Goal: Task Accomplishment & Management: Complete application form

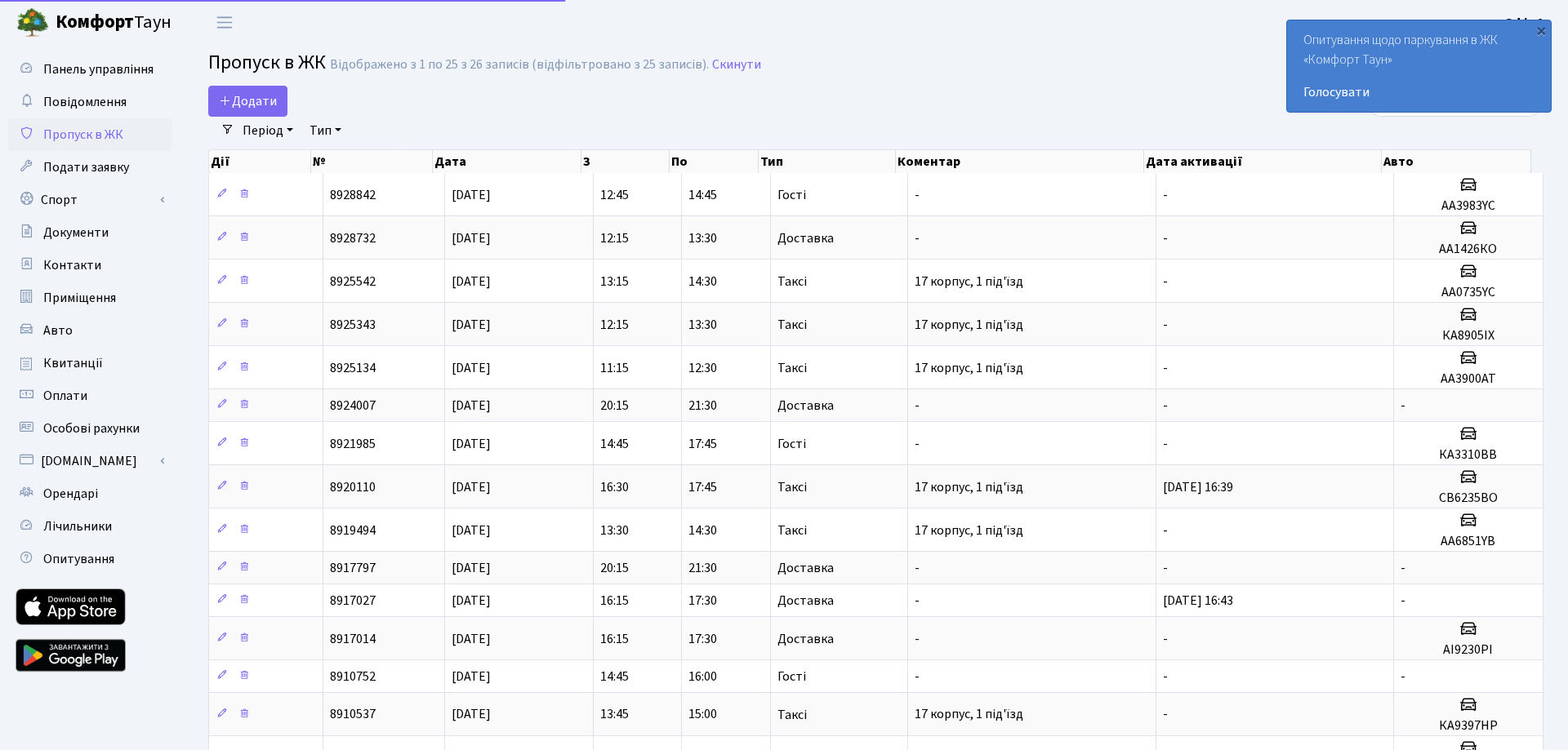
select select "25"
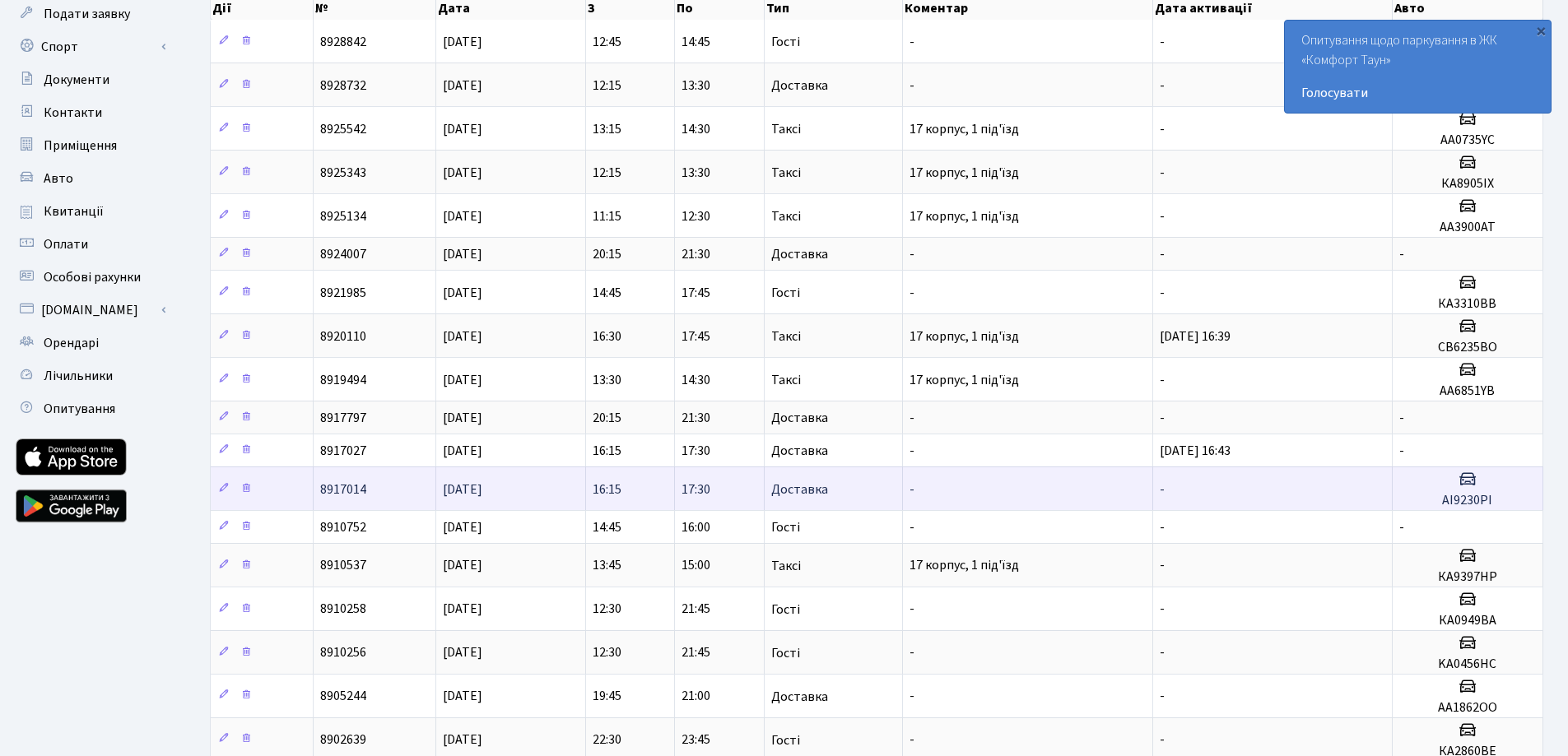
scroll to position [164, 0]
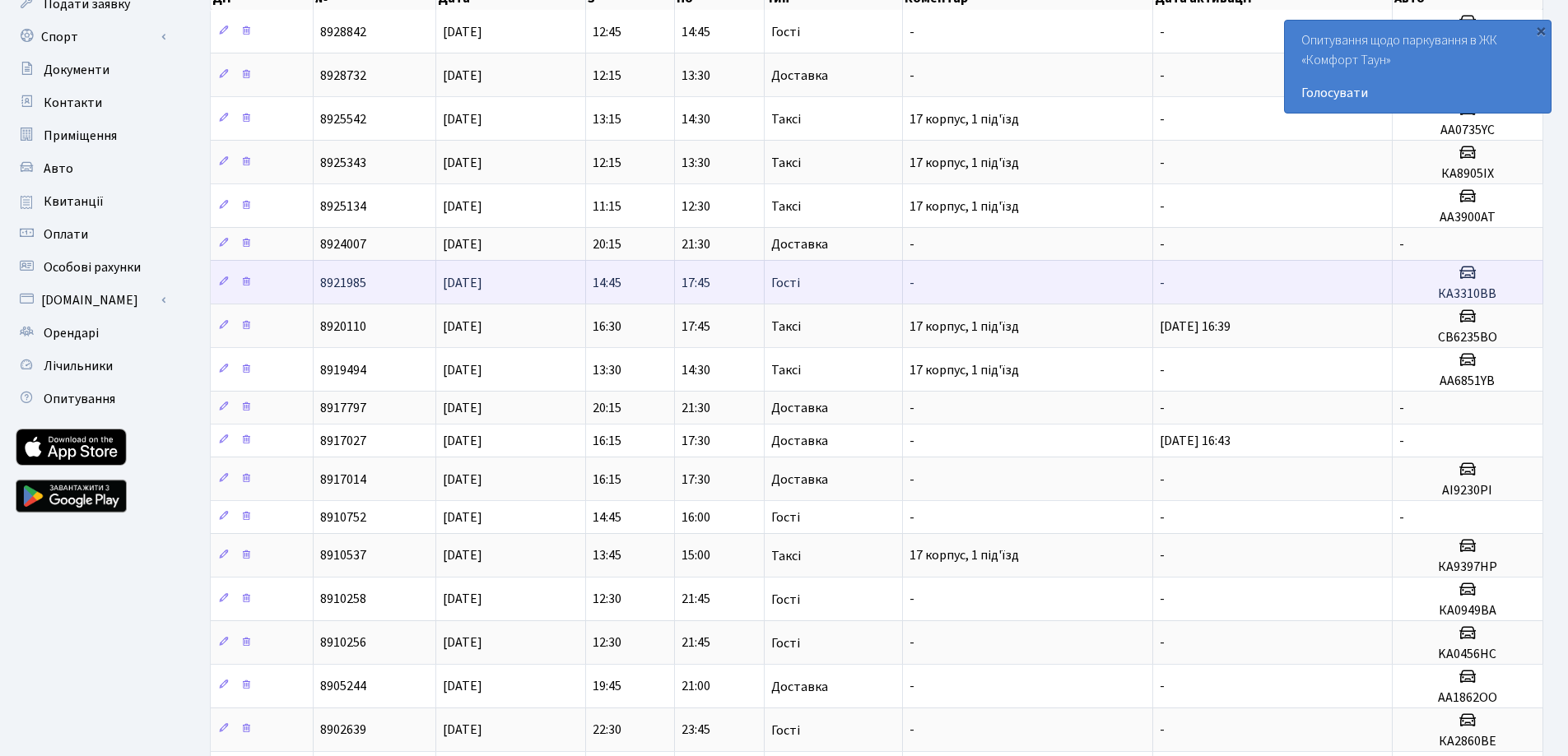
click at [596, 284] on span "14:45" at bounding box center [607, 283] width 29 height 18
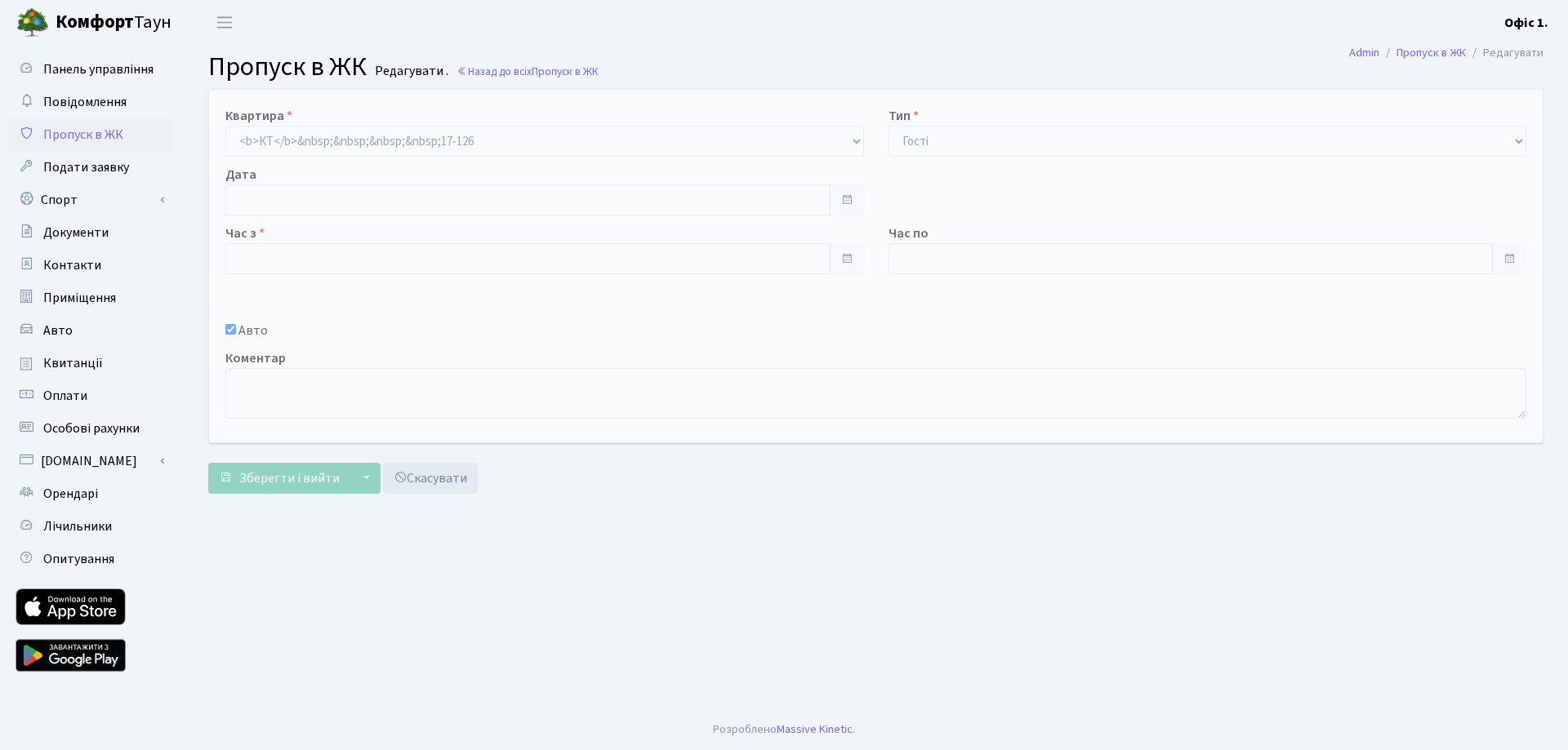
type input "14:45"
type input "17:45"
checkbox input "true"
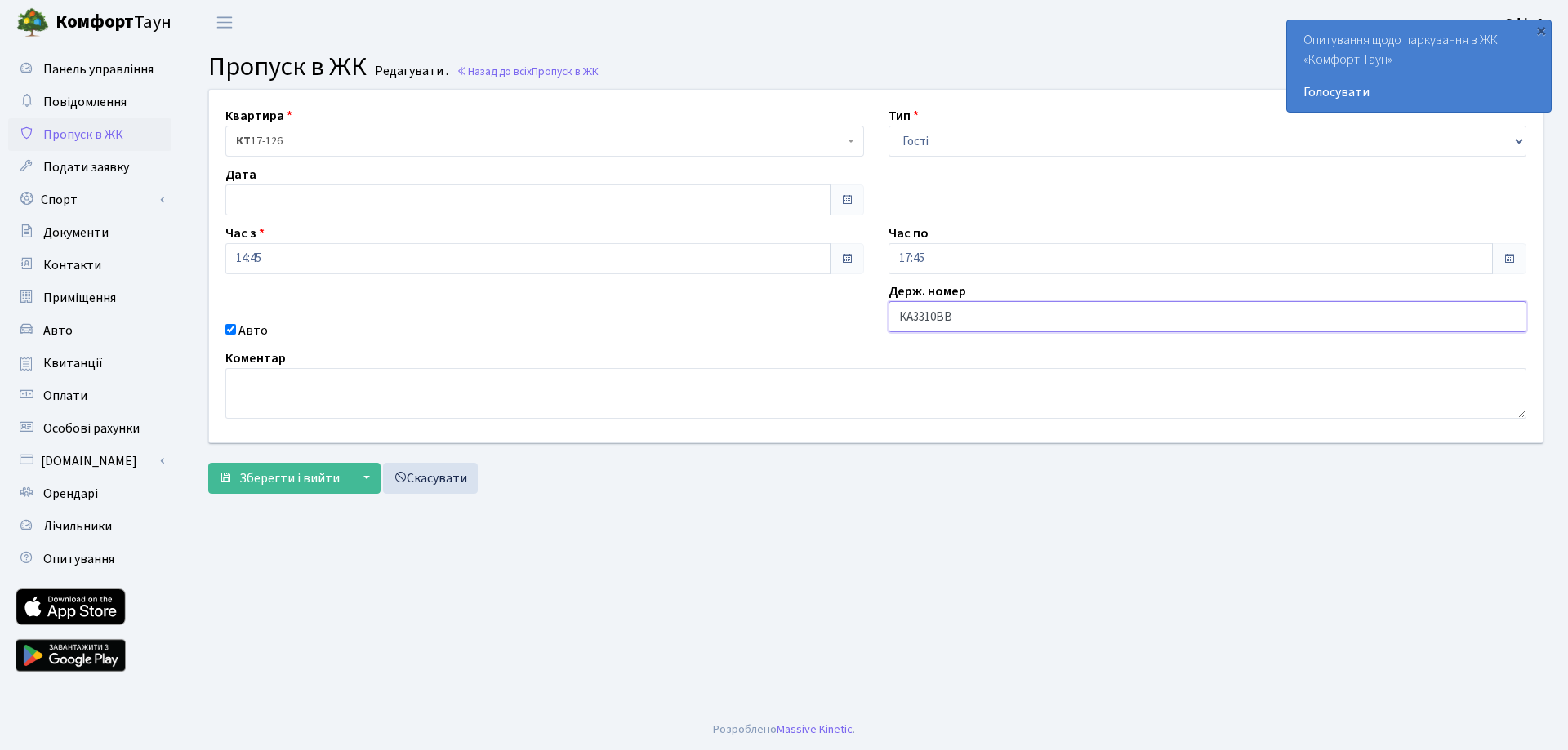
click at [916, 318] on input "КА3310ВВ" at bounding box center [1208, 317] width 639 height 31
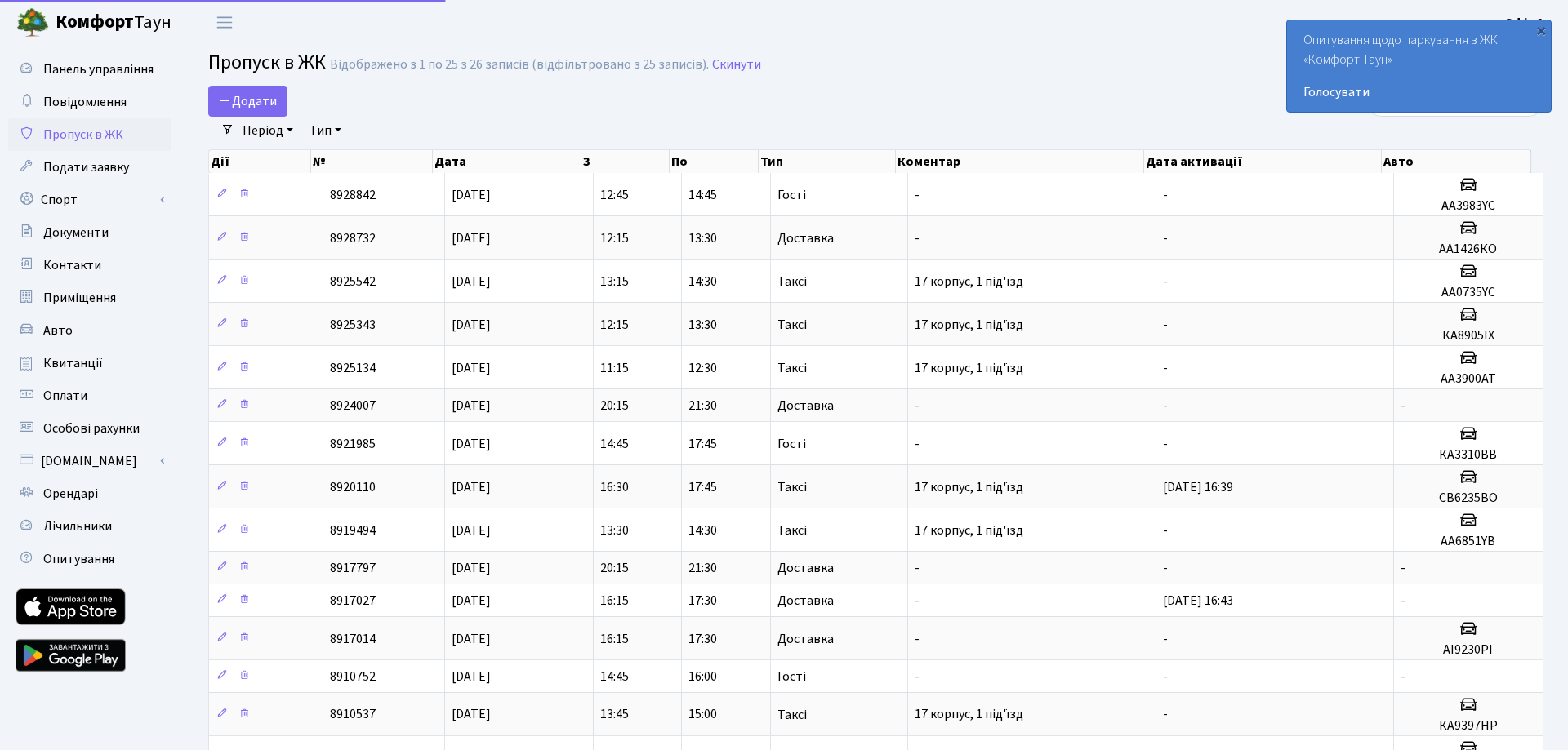
select select "25"
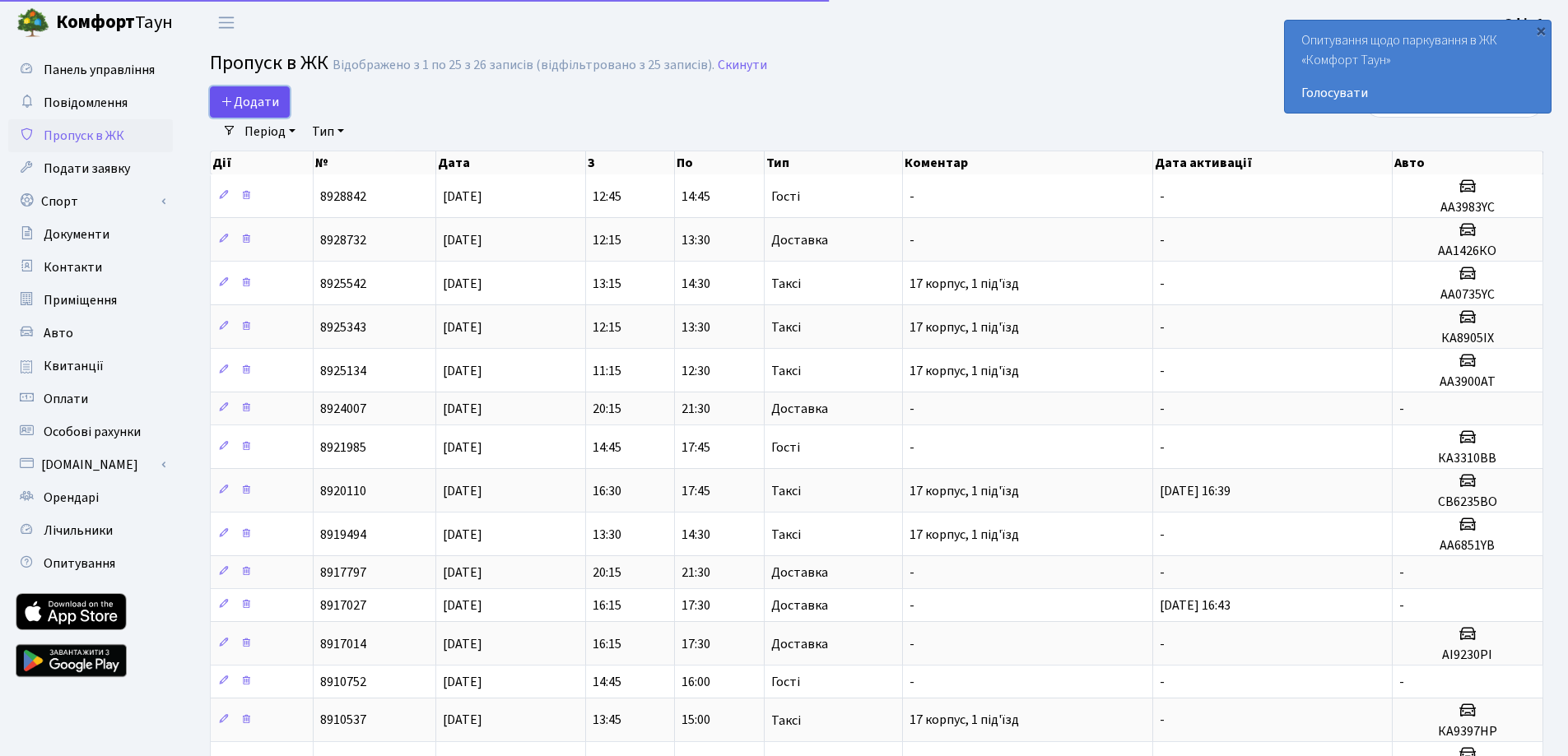
click at [253, 106] on span "Додати" at bounding box center [250, 102] width 58 height 18
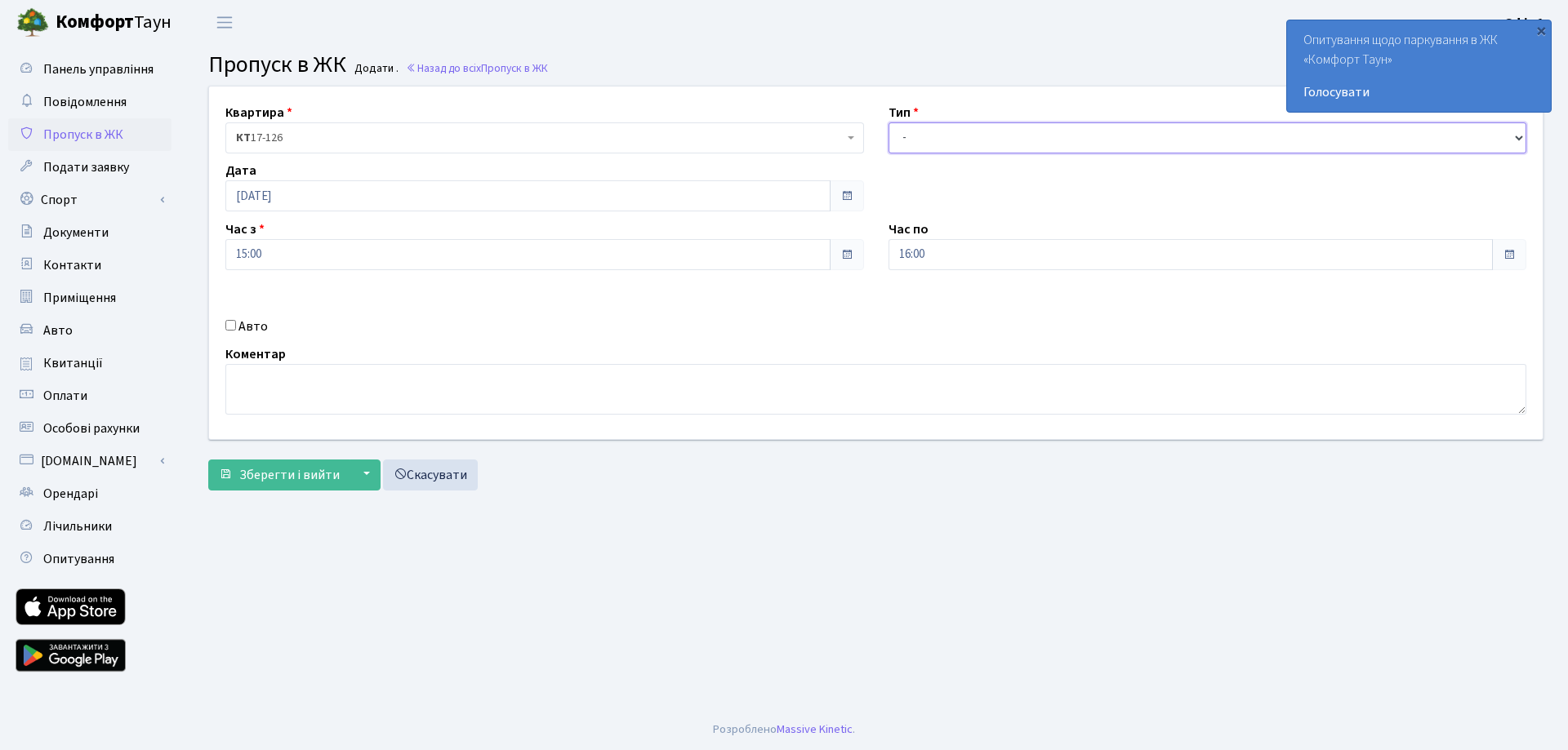
click at [957, 142] on select "- Доставка Таксі Гості Сервіс" at bounding box center [1208, 139] width 639 height 31
select select "3"
click at [889, 123] on select "- Доставка Таксі Гості Сервіс" at bounding box center [1208, 139] width 639 height 31
click at [946, 258] on input "16:00" at bounding box center [1191, 255] width 605 height 31
drag, startPoint x: 239, startPoint y: 324, endPoint x: 248, endPoint y: 325, distance: 9.1
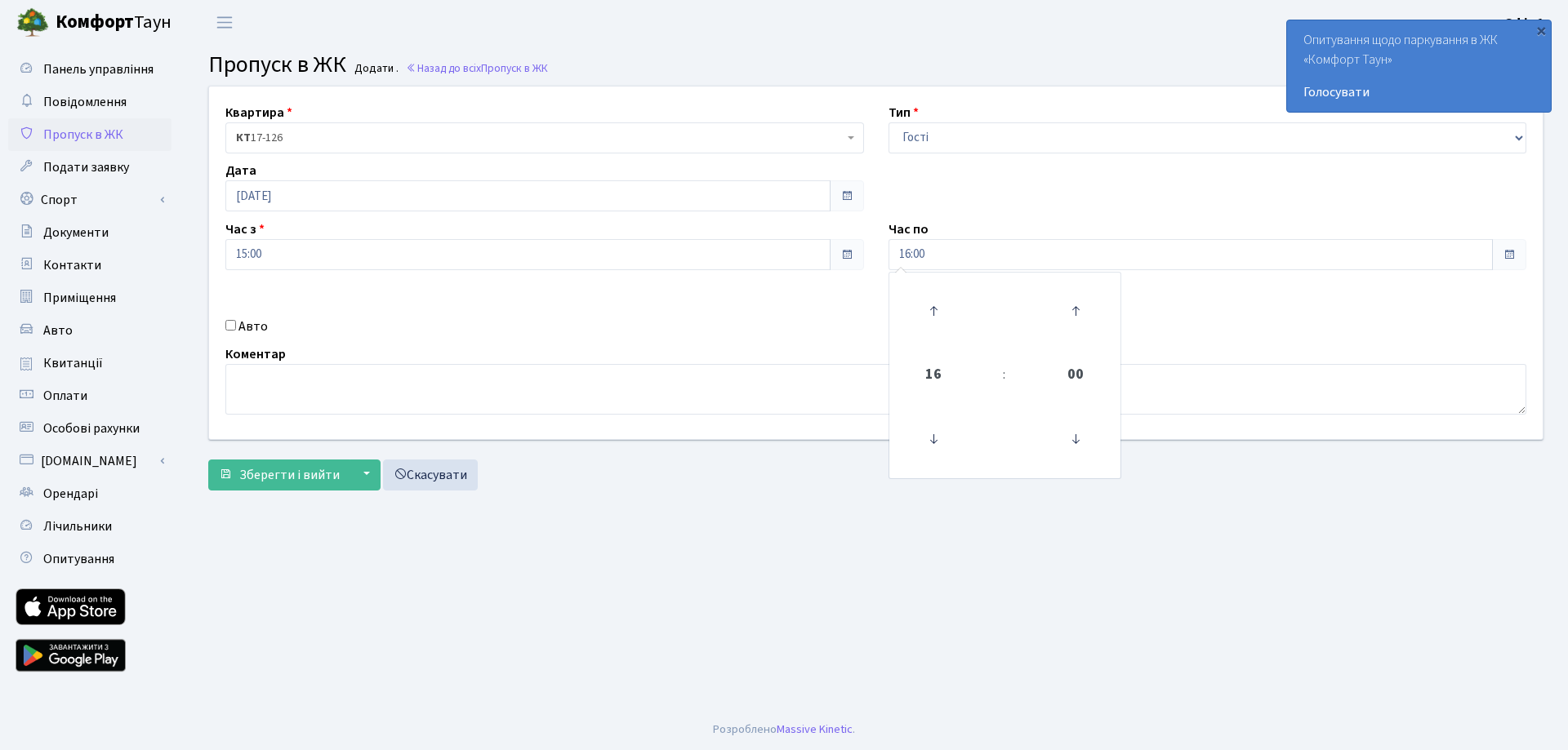
click at [239, 325] on label "Авто" at bounding box center [254, 326] width 29 height 20
click at [236, 325] on input "Авто" at bounding box center [230, 325] width 11 height 11
checkbox input "true"
click at [1020, 255] on input "16:00" at bounding box center [1191, 255] width 605 height 31
click at [938, 317] on icon at bounding box center [933, 311] width 44 height 44
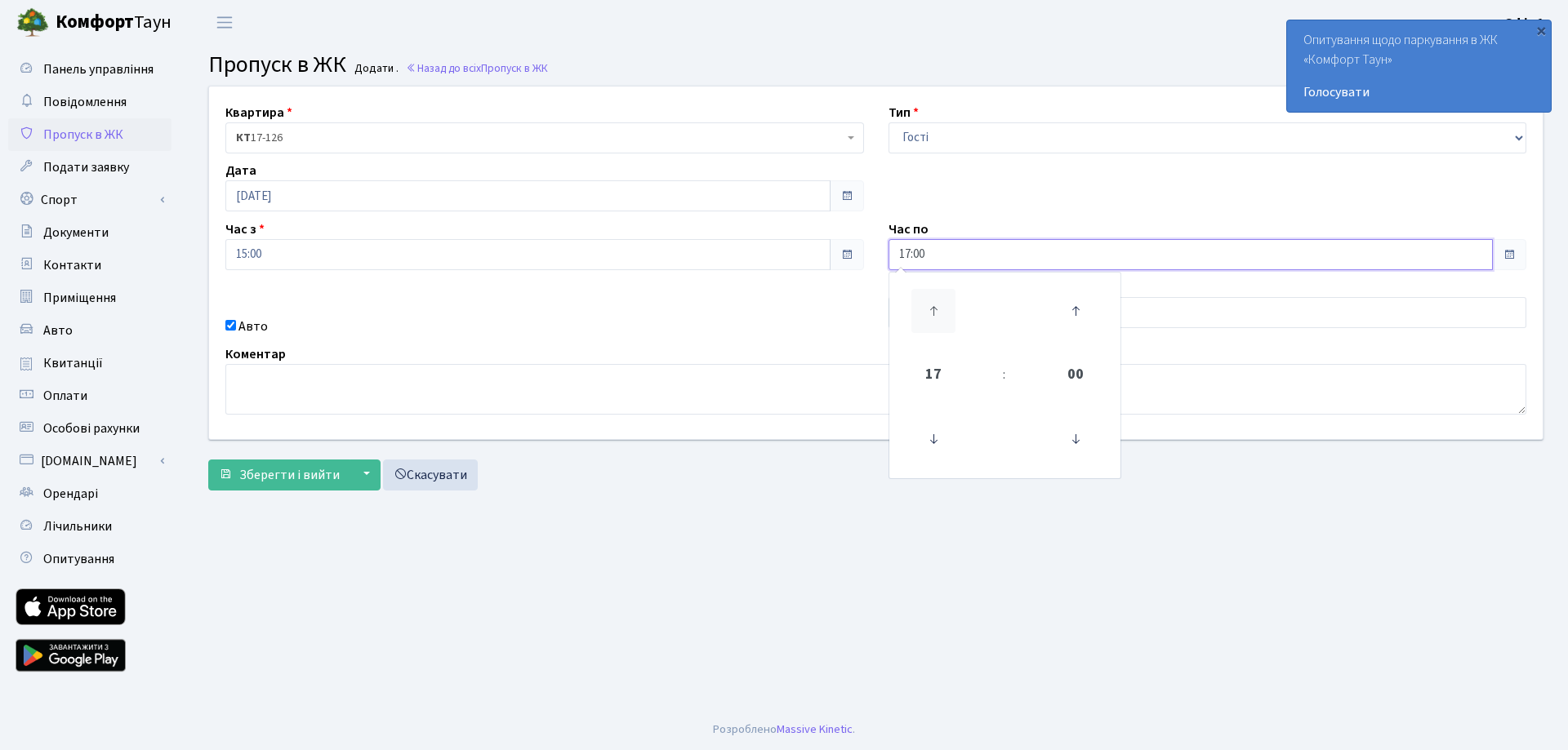
click at [938, 317] on icon at bounding box center [933, 311] width 44 height 44
type input "18:00"
click at [697, 350] on div "Коментар" at bounding box center [876, 379] width 1325 height 70
click at [947, 303] on input "text" at bounding box center [1208, 313] width 639 height 31
paste input "КА3310ВВ"
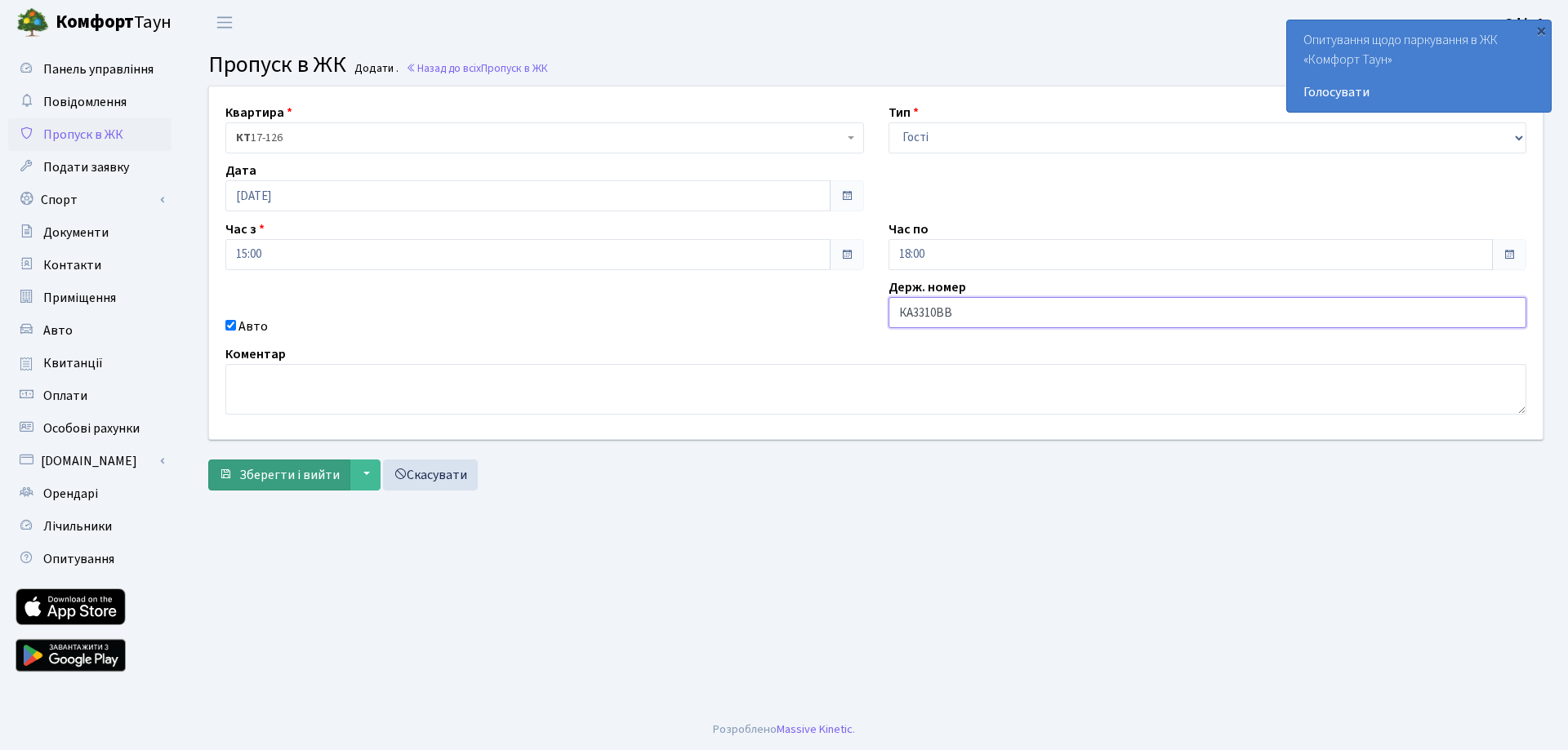
type input "КА3310ВВ"
click at [313, 479] on span "Зберегти і вийти" at bounding box center [289, 475] width 100 height 18
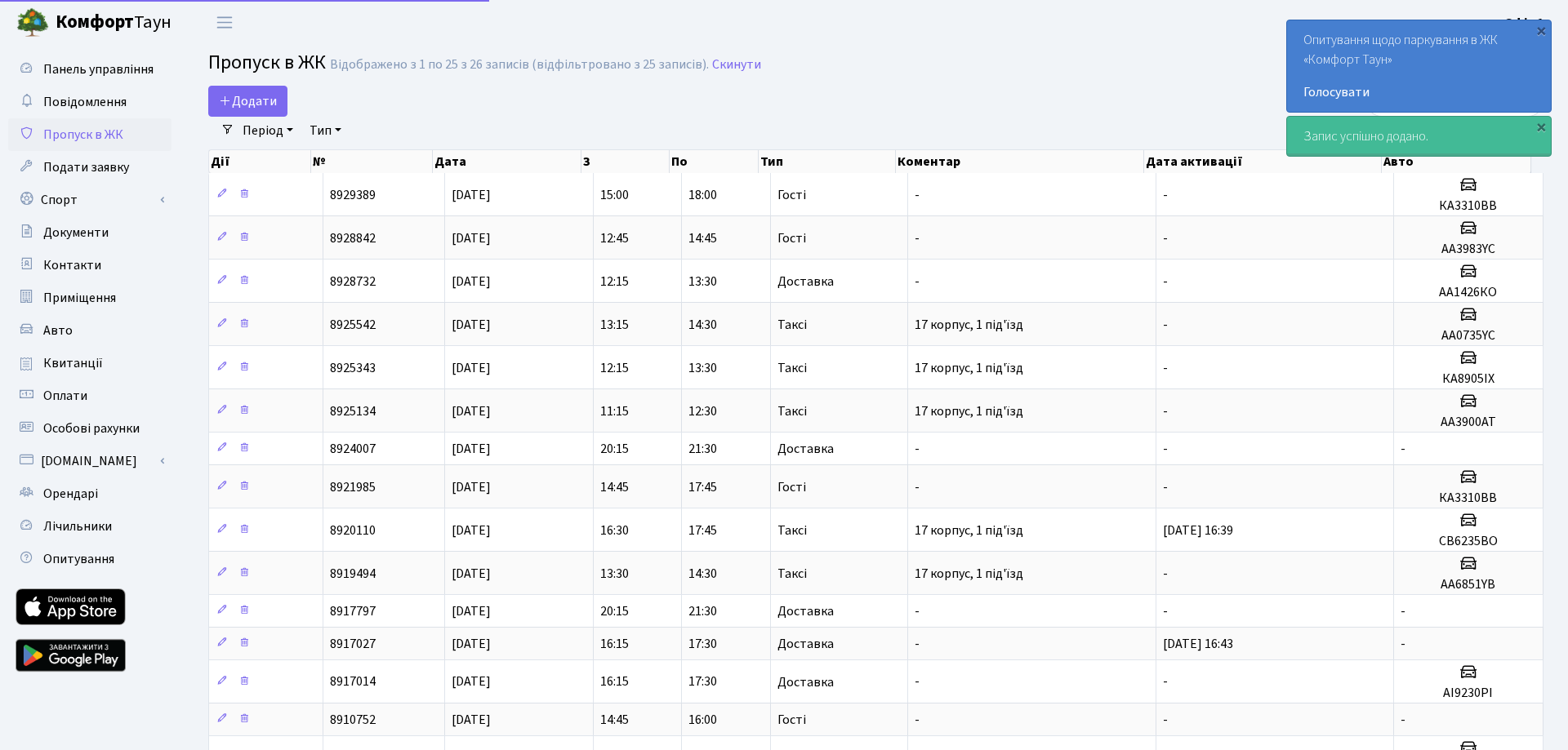
select select "25"
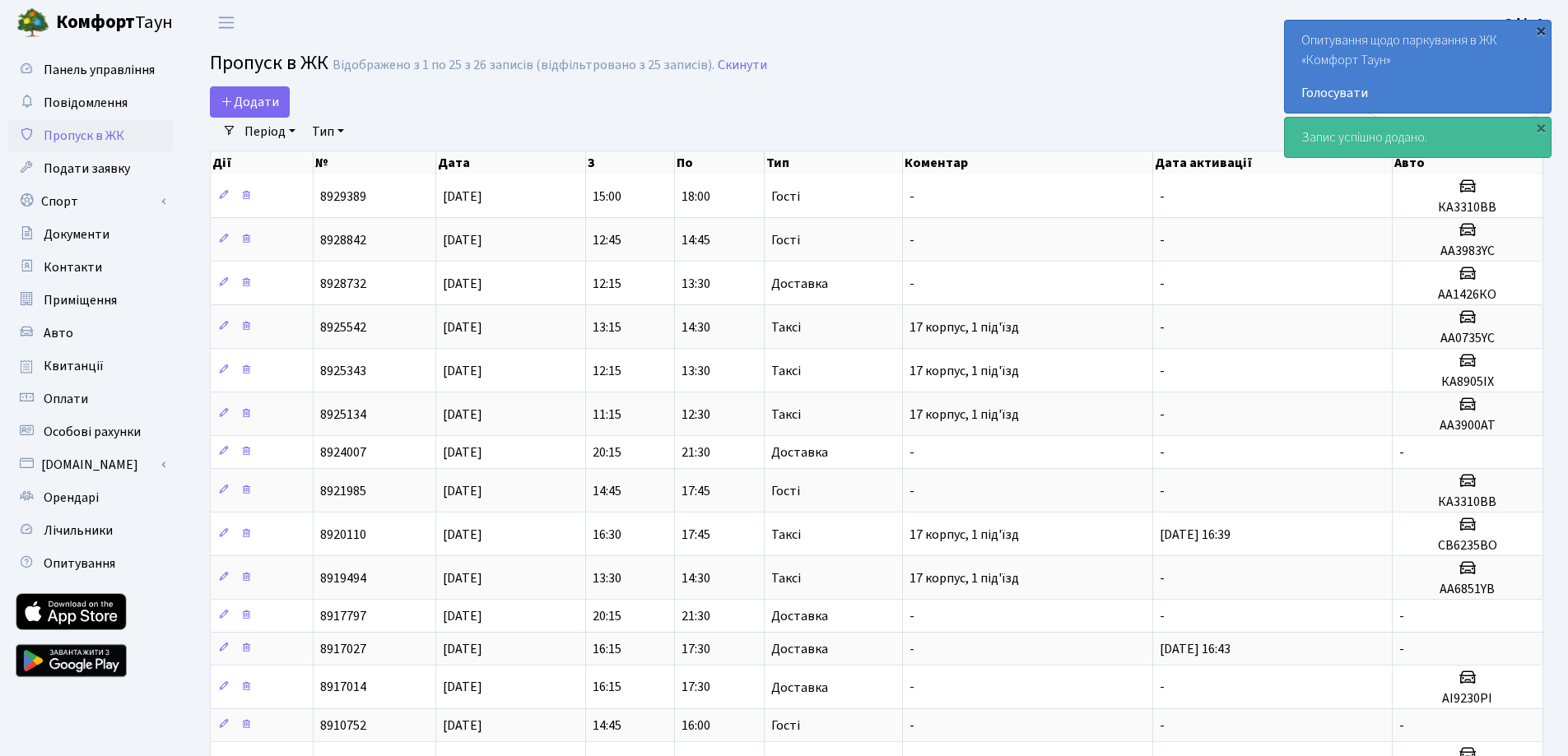
click at [1537, 26] on div "×" at bounding box center [1541, 30] width 17 height 17
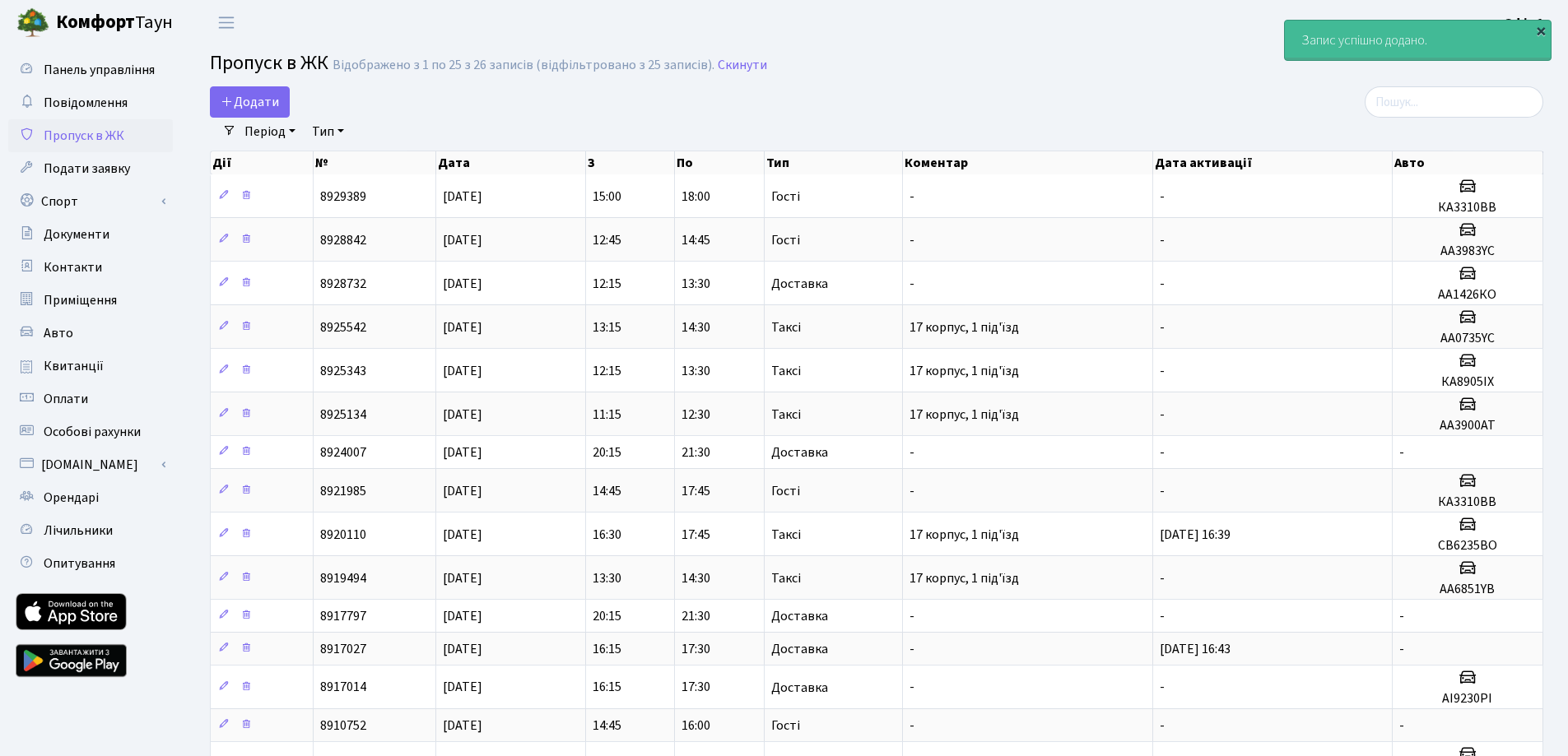
click at [1538, 32] on div "×" at bounding box center [1541, 30] width 17 height 17
